Goal: Task Accomplishment & Management: Use online tool/utility

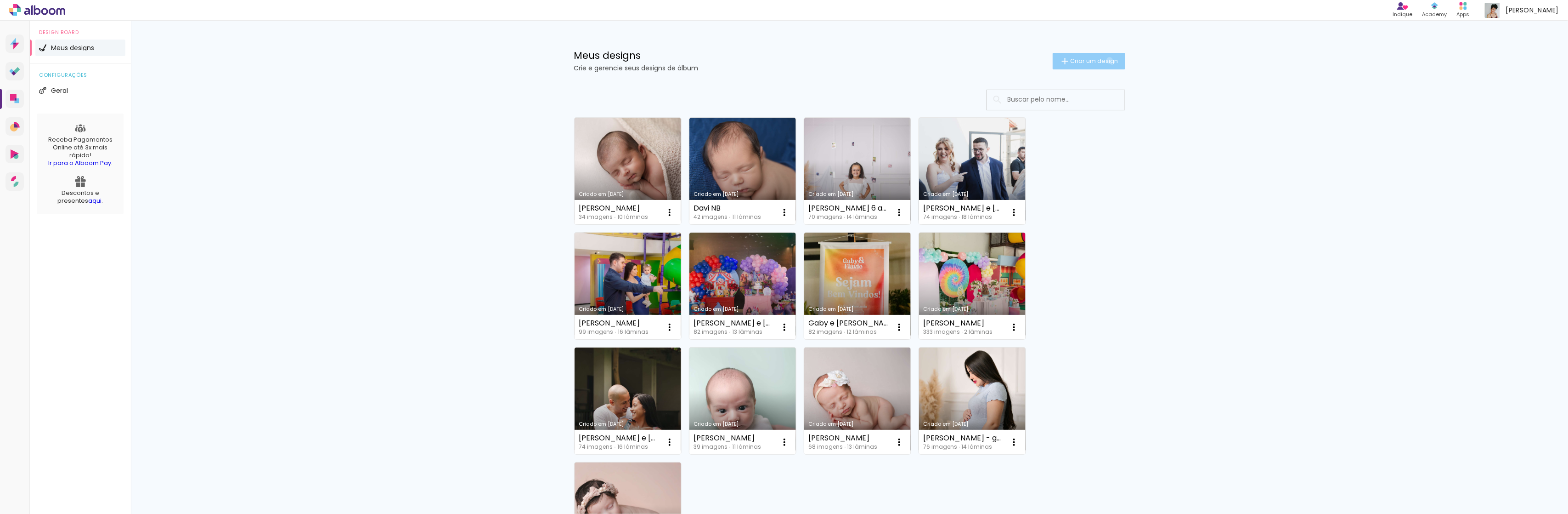
click at [1101, 60] on span "Criar um design" at bounding box center [1094, 61] width 47 height 6
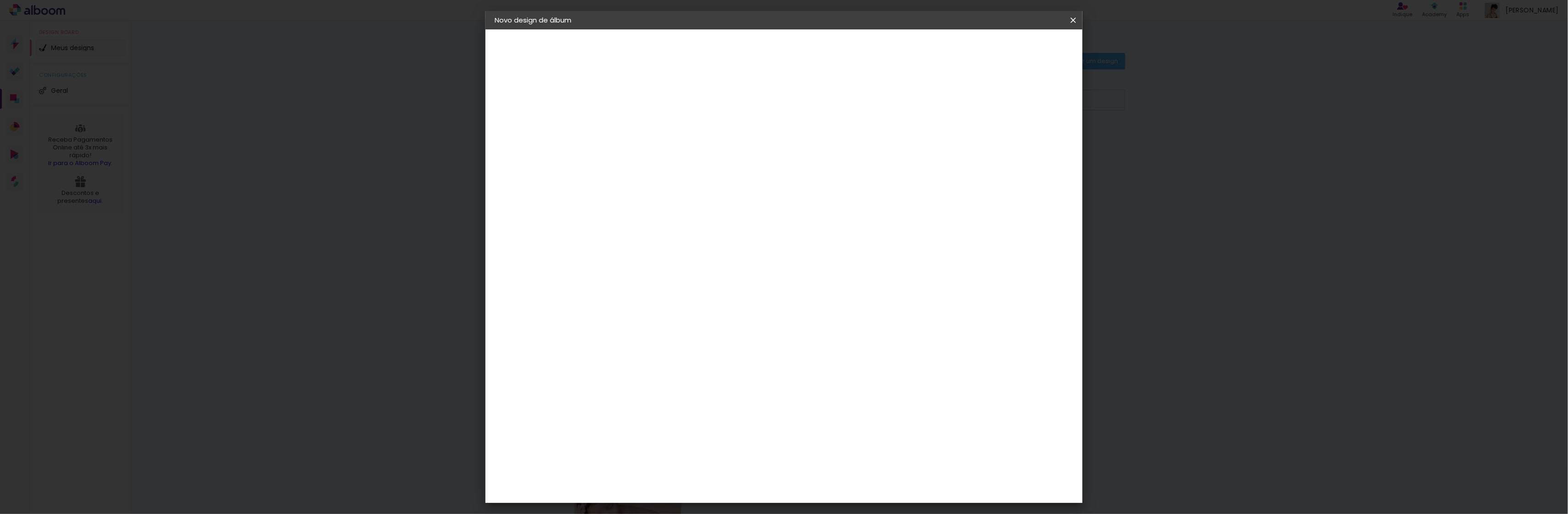
click at [645, 130] on input at bounding box center [645, 123] width 0 height 14
type input "[PERSON_NAME] - 5 anos"
type paper-input "[PERSON_NAME] - 5 anos"
click at [0, 0] on slot "Avançar" at bounding box center [0, 0] width 0 height 0
click at [0, 0] on slot "Tamanho Livre" at bounding box center [0, 0] width 0 height 0
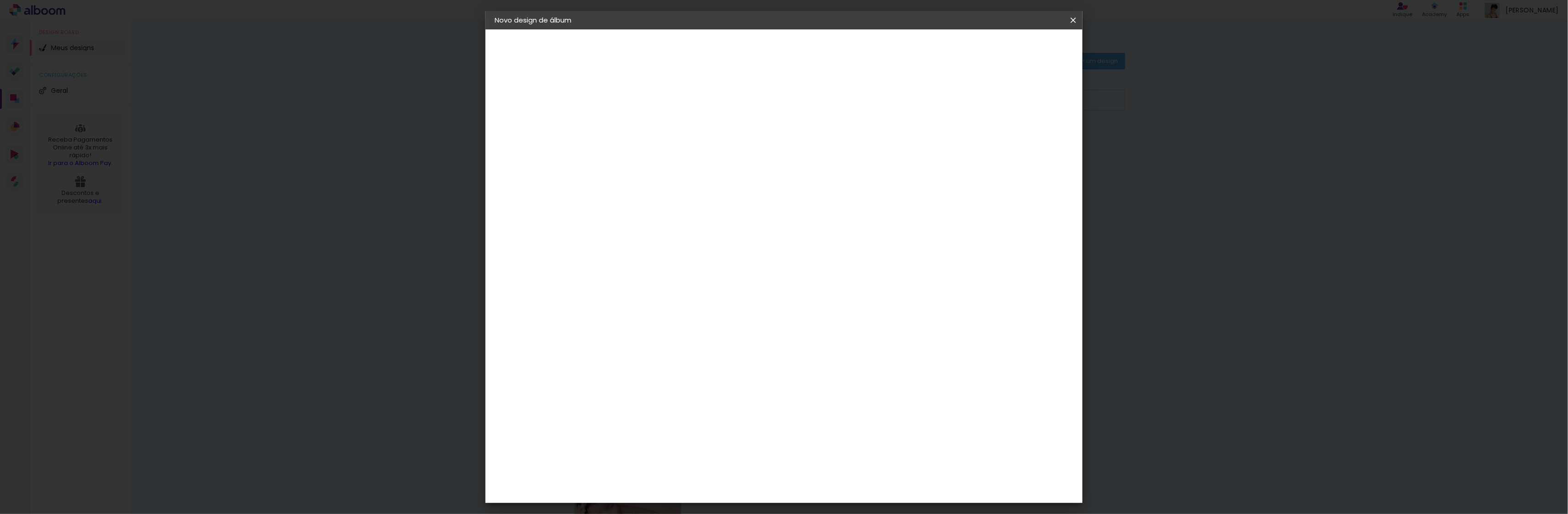
click at [0, 0] on slot "Avançar" at bounding box center [0, 0] width 0 height 0
click at [745, 149] on span "30" at bounding box center [743, 144] width 15 height 14
drag, startPoint x: 625, startPoint y: 263, endPoint x: 618, endPoint y: 261, distance: 7.3
click at [618, 261] on input "30" at bounding box center [615, 259] width 24 height 14
type input "25"
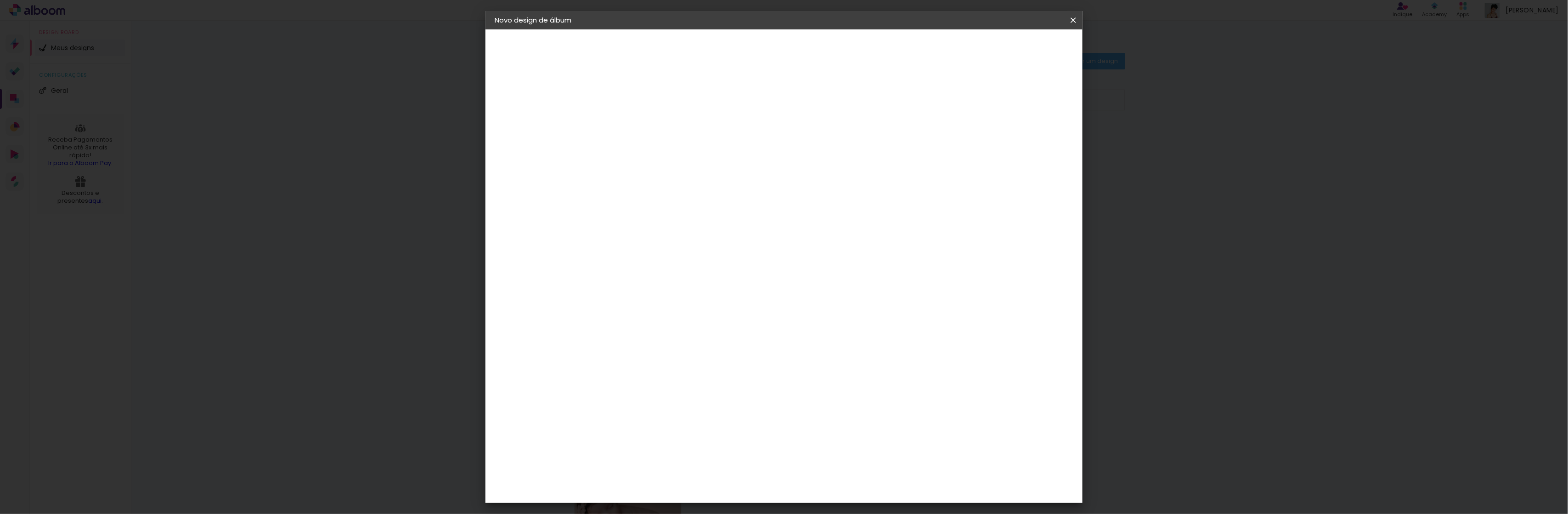
type paper-input "25"
click at [840, 352] on input "60" at bounding box center [831, 350] width 24 height 14
click at [831, 353] on input "60" at bounding box center [831, 350] width 24 height 14
type input "50"
type paper-input "50"
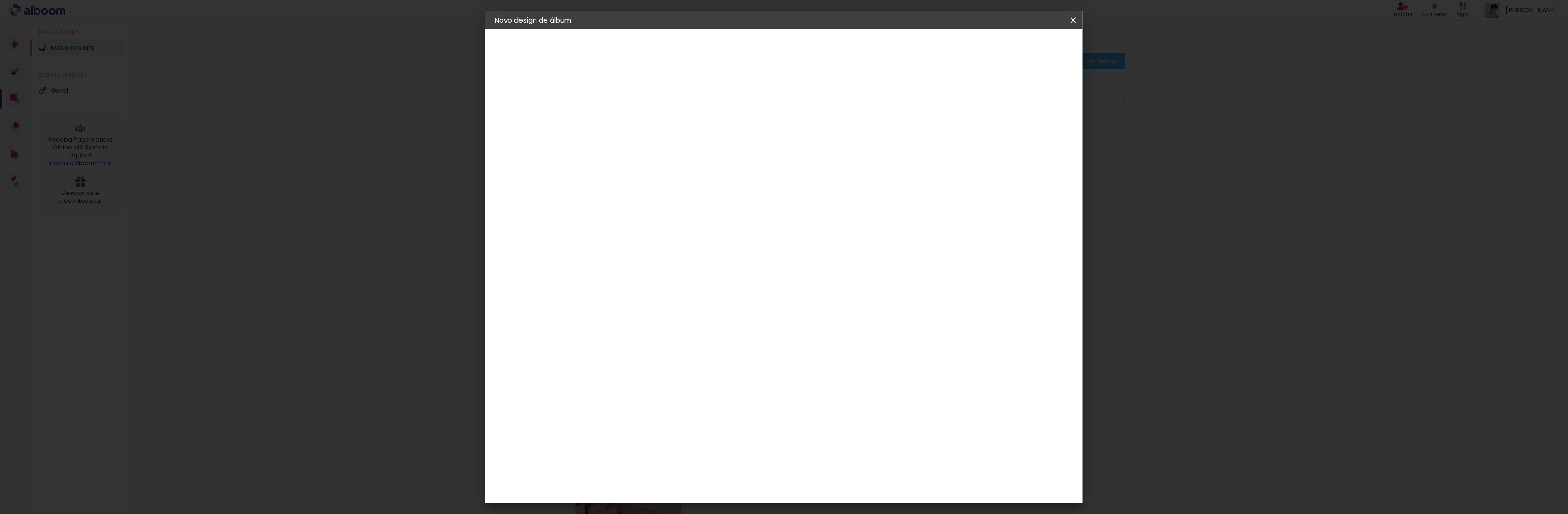
click at [771, 190] on div "25 cm cm cm mm A maioria das encadernadoras sugere 5mm de sangria." at bounding box center [818, 153] width 427 height 74
type input "1"
type paper-input "1"
click at [650, 111] on input "1" at bounding box center [639, 105] width 32 height 12
click at [862, 80] on div "mm Mostrar sangria" at bounding box center [818, 72] width 427 height 87
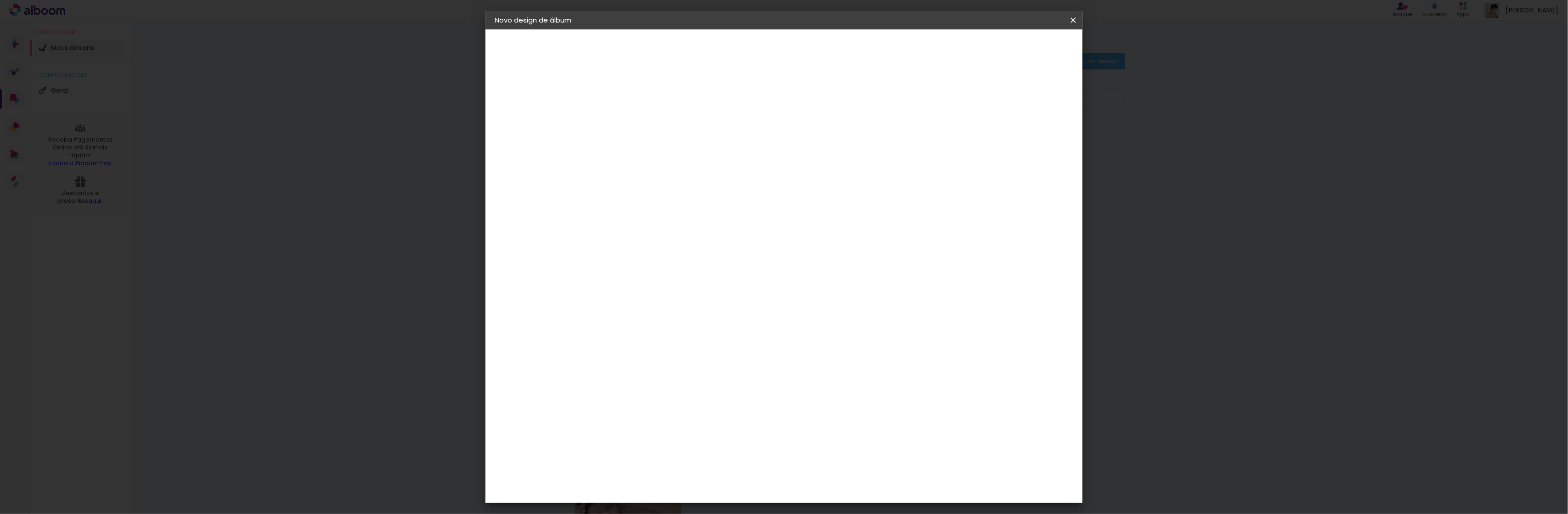
click at [1009, 46] on span "Iniciar design" at bounding box center [987, 49] width 42 height 7
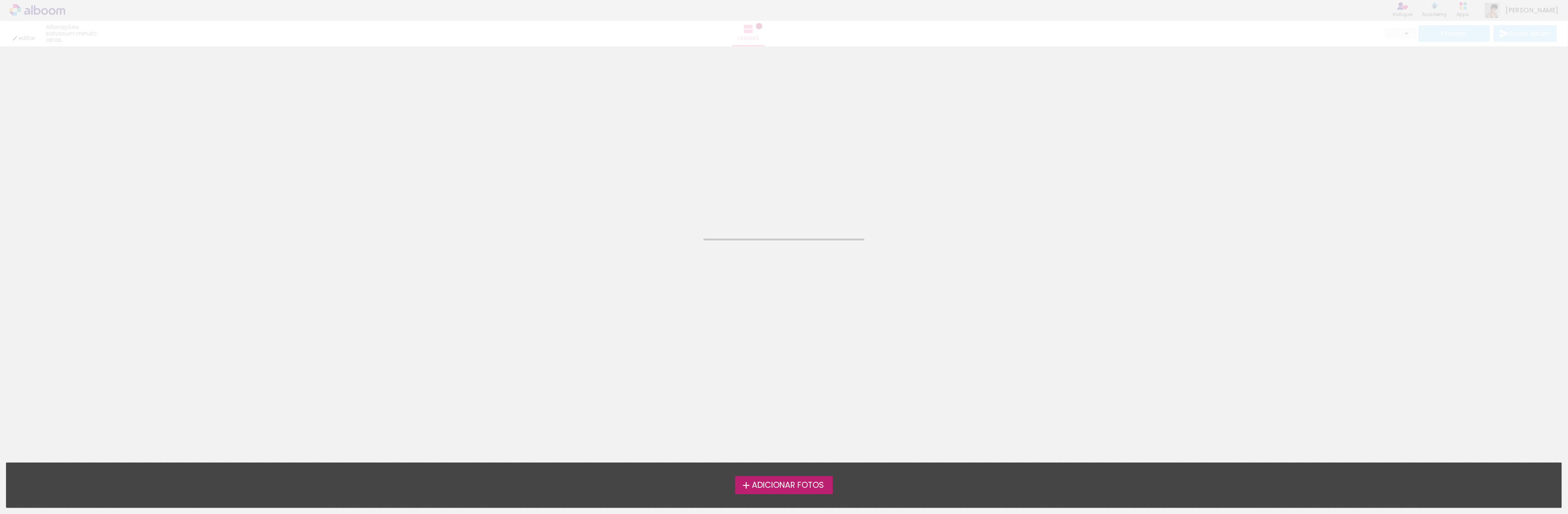
click at [818, 481] on span "Adicionar Fotos" at bounding box center [788, 485] width 72 height 9
click at [0, 0] on input "file" at bounding box center [0, 0] width 0 height 0
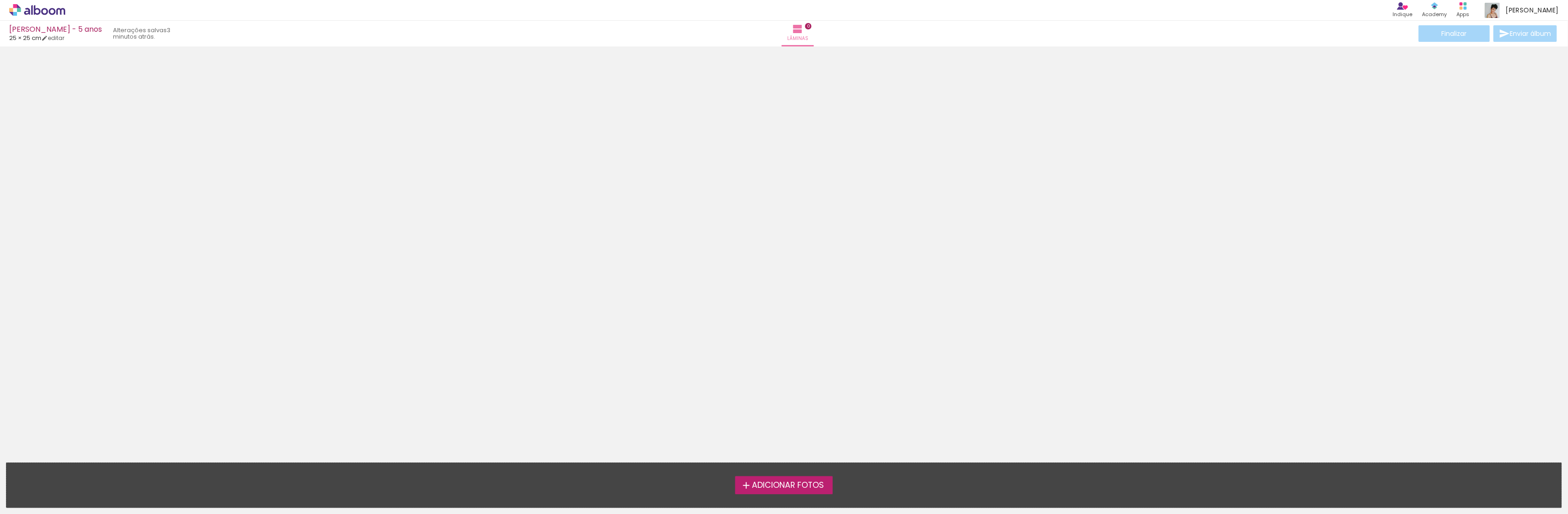
click at [359, 390] on div "Confirmar Cancelar" at bounding box center [784, 222] width 1568 height 353
